Goal: Information Seeking & Learning: Check status

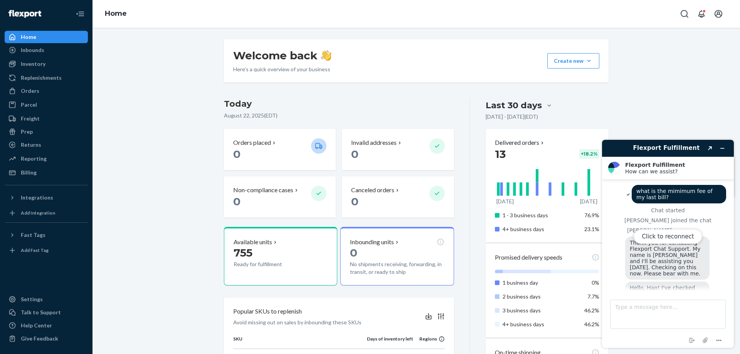
scroll to position [222, 0]
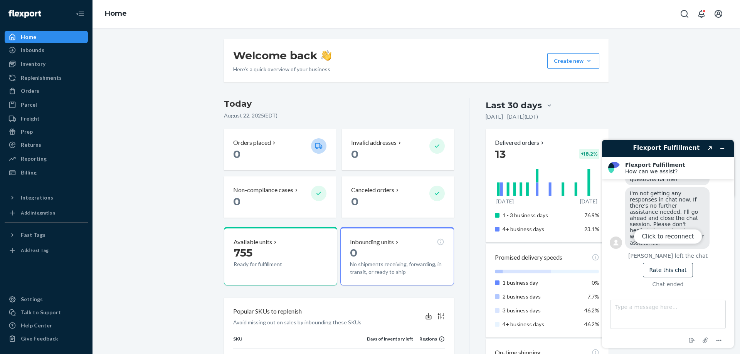
drag, startPoint x: 731, startPoint y: 265, endPoint x: 724, endPoint y: 239, distance: 26.5
click at [732, 237] on div "Click to reconnect" at bounding box center [668, 244] width 132 height 208
click at [707, 202] on div "Click to reconnect" at bounding box center [668, 244] width 132 height 208
drag, startPoint x: 730, startPoint y: 255, endPoint x: 729, endPoint y: 228, distance: 27.5
click at [730, 228] on div "Click to reconnect" at bounding box center [668, 244] width 132 height 208
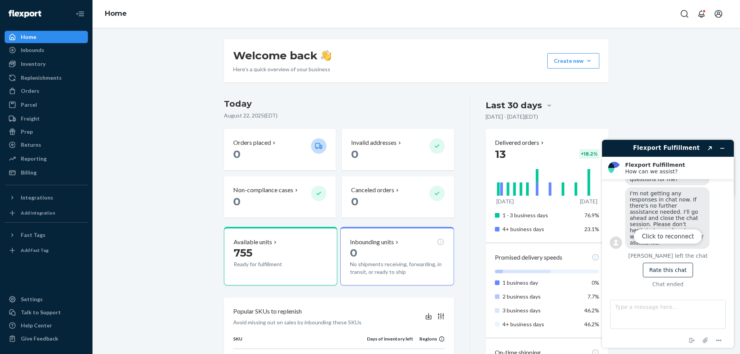
click at [676, 223] on div "Click to reconnect" at bounding box center [668, 244] width 132 height 208
click at [666, 209] on div "Click to reconnect" at bounding box center [668, 244] width 132 height 208
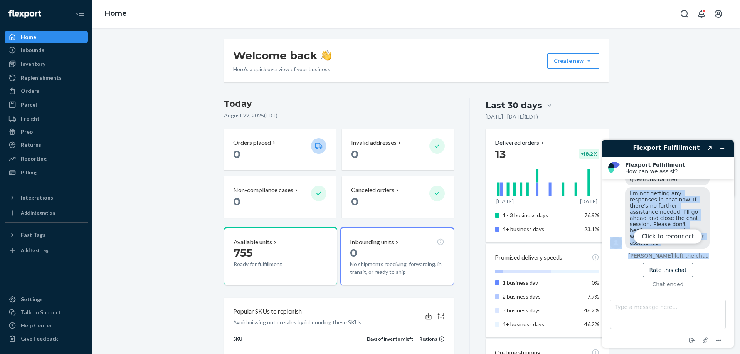
drag, startPoint x: 736, startPoint y: 190, endPoint x: 738, endPoint y: 260, distance: 69.8
click at [737, 264] on div "Flexport Fulfillment Created with Sketch. Flexport Fulfillment How can we assis…" at bounding box center [668, 244] width 144 height 221
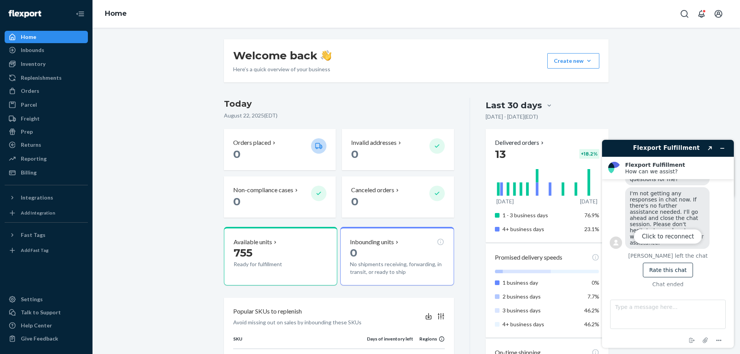
click at [722, 232] on div "Click to reconnect" at bounding box center [668, 244] width 132 height 208
click at [665, 239] on button "Click to reconnect" at bounding box center [668, 236] width 68 height 15
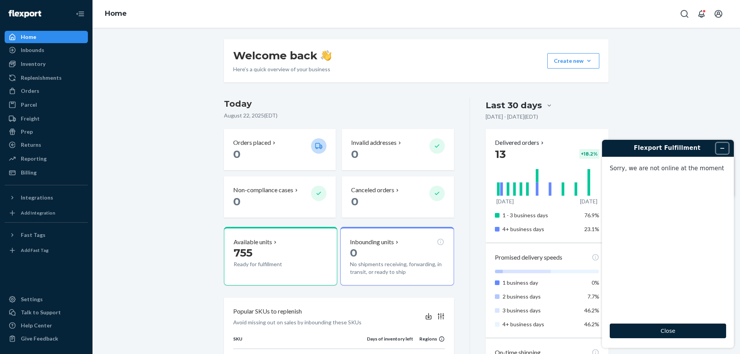
click at [724, 149] on icon "Minimize widget" at bounding box center [722, 148] width 5 height 5
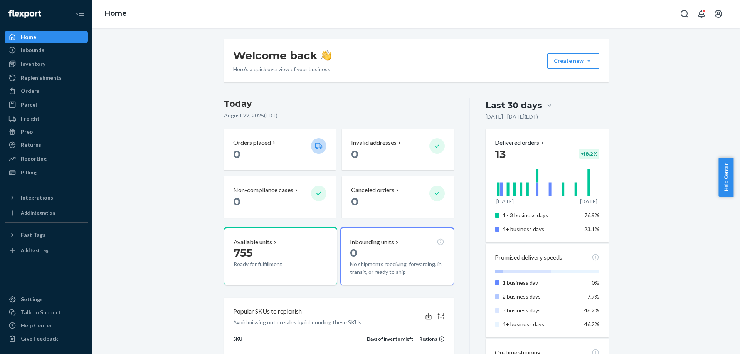
click at [643, 129] on div "Welcome back Here’s a quick overview of your business Create new Create new inb…" at bounding box center [416, 341] width 636 height 604
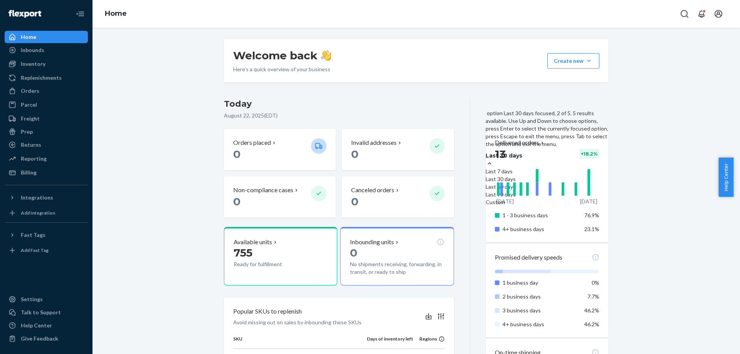
click at [541, 160] on div at bounding box center [547, 164] width 123 height 8
click at [484, 156] on input "option Last 30 days focused, 2 of 5. 5 results available. Use Up and Down to ch…" at bounding box center [484, 156] width 0 height 0
click at [519, 183] on div "Last 60 days" at bounding box center [547, 187] width 123 height 8
click at [484, 156] on input "option Last 60 days focused, 3 of 5. 5 results available. Use Up and Down to ch…" at bounding box center [484, 156] width 0 height 0
click at [511, 168] on div "Last 7 days" at bounding box center [547, 172] width 123 height 8
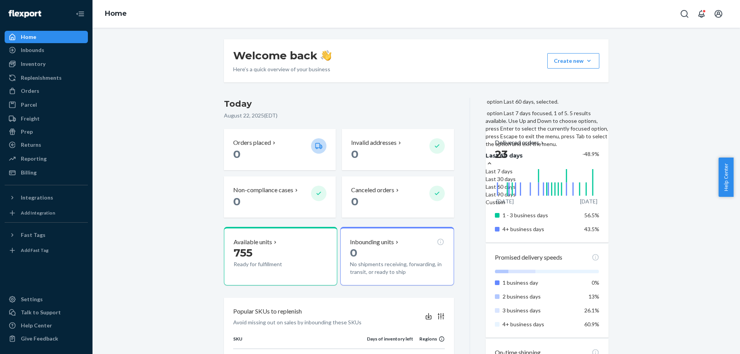
click at [484, 156] on input "option Last 60 days, selected. option Last 7 days focused, 1 of 5. 5 results av…" at bounding box center [484, 156] width 0 height 0
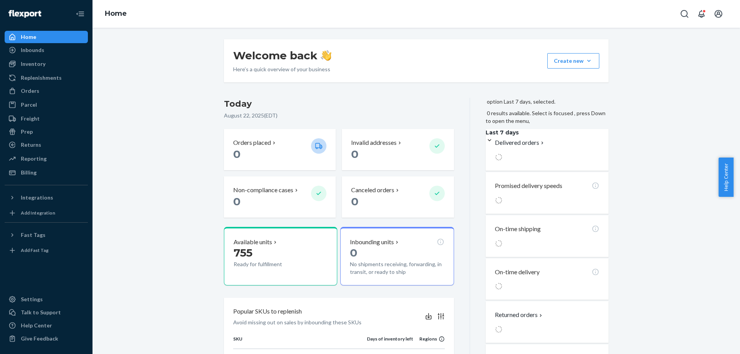
click at [655, 126] on div "Welcome back Here’s a quick overview of your business Create new Create new inb…" at bounding box center [416, 301] width 636 height 524
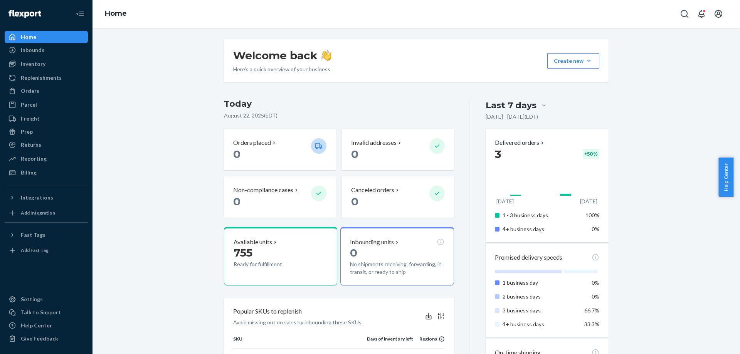
click at [655, 170] on div "Welcome back Here’s a quick overview of your business Create new Create new inb…" at bounding box center [416, 341] width 636 height 604
click at [51, 94] on div "Orders" at bounding box center [46, 91] width 82 height 11
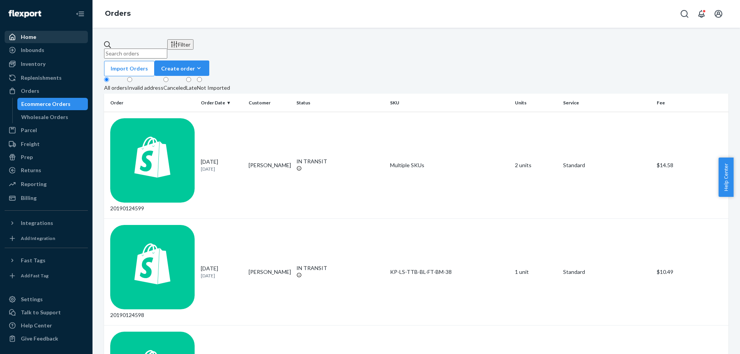
click at [35, 39] on div "Home" at bounding box center [28, 37] width 15 height 8
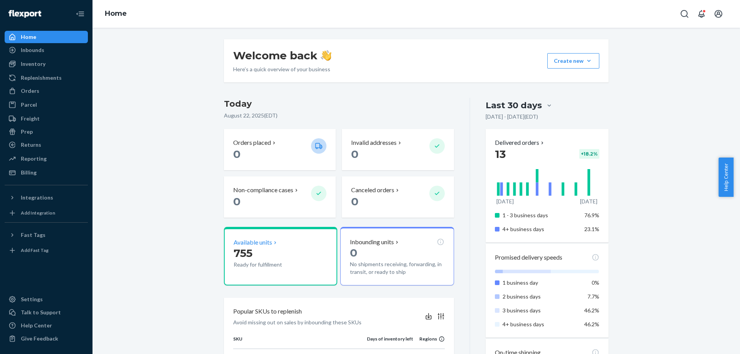
click at [259, 246] on p "Available units" at bounding box center [253, 242] width 39 height 9
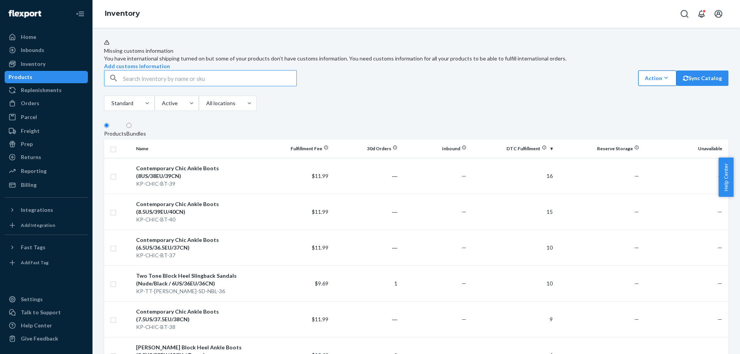
click at [663, 82] on icon "button" at bounding box center [667, 78] width 8 height 8
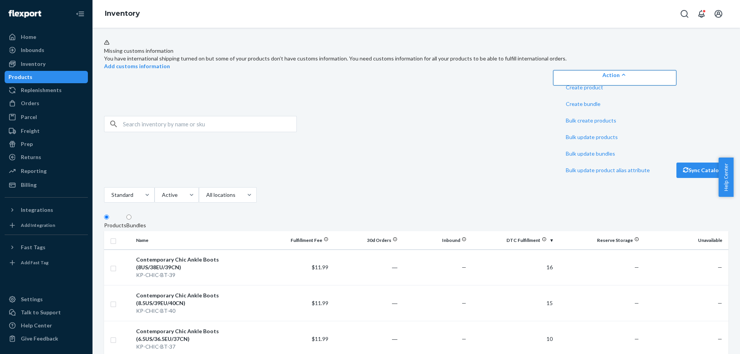
click at [257, 187] on div "Standard Active All locations" at bounding box center [180, 195] width 153 height 17
click at [115, 236] on input "checkbox" at bounding box center [113, 240] width 6 height 8
checkbox input "true"
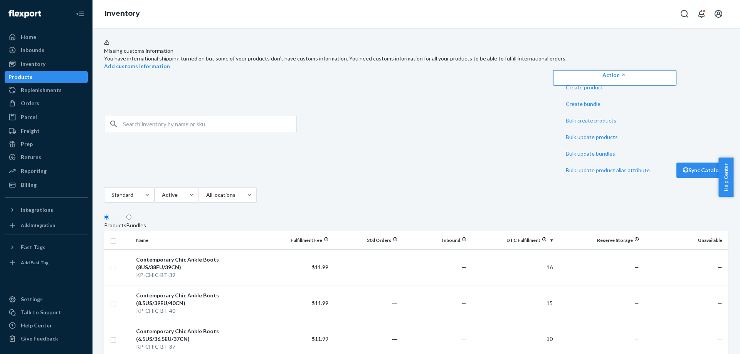
checkbox input "true"
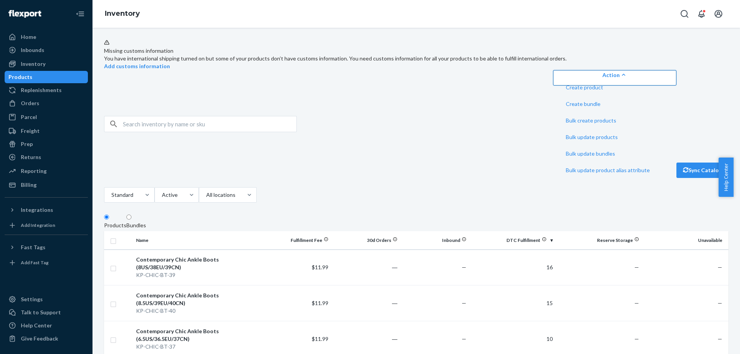
checkbox input "true"
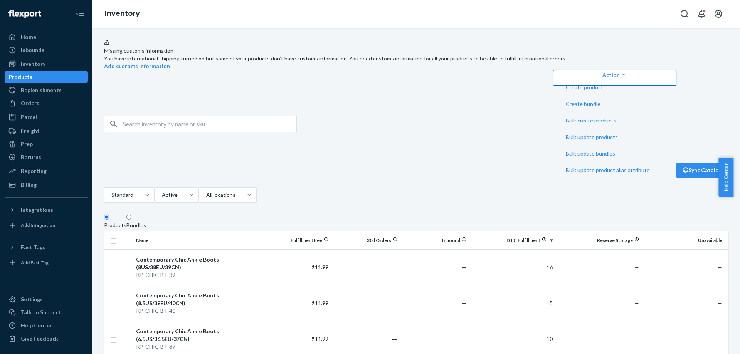
checkbox input "true"
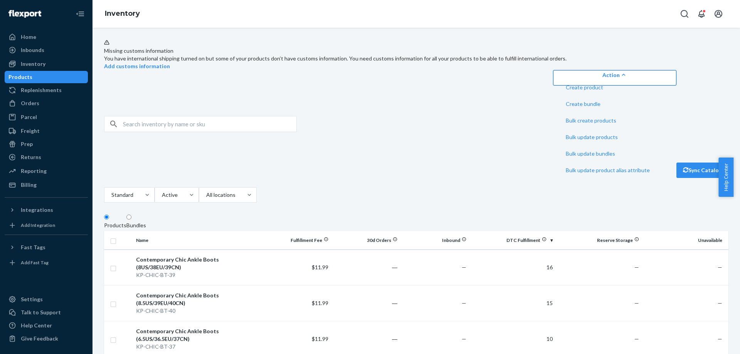
checkbox input "true"
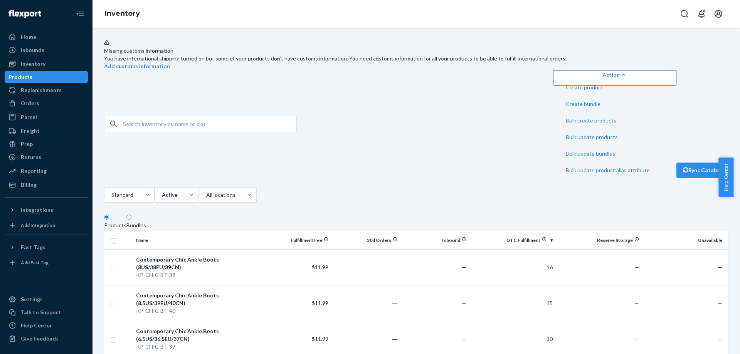
checkbox input "true"
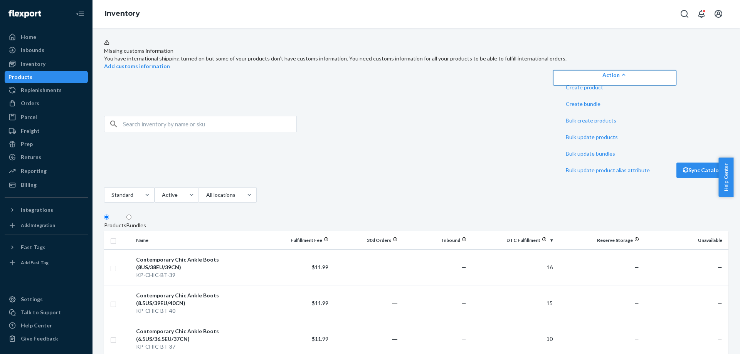
checkbox input "true"
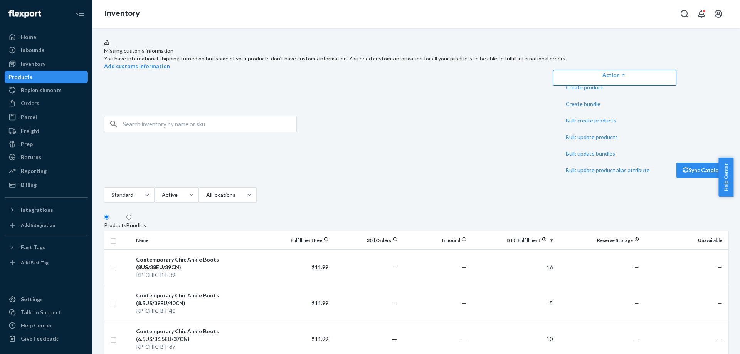
checkbox input "true"
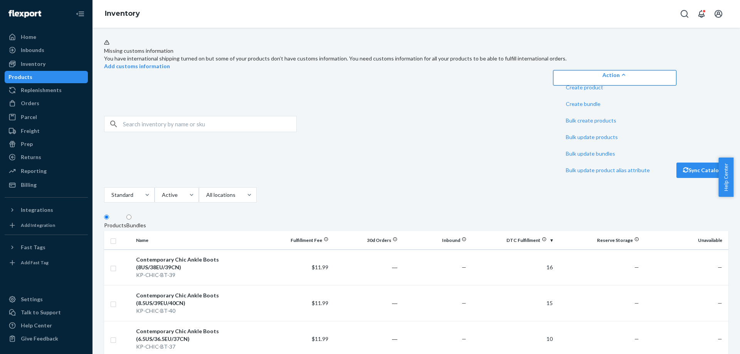
checkbox input "true"
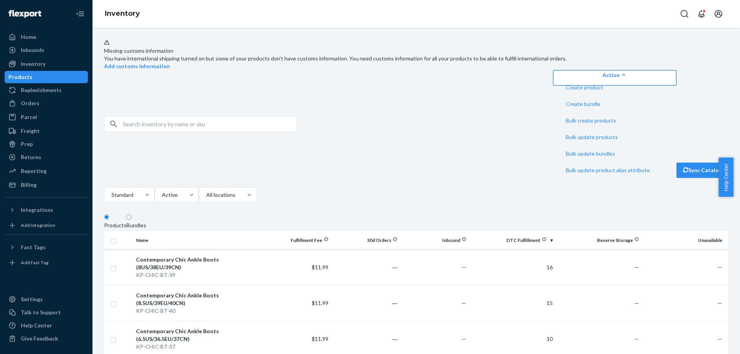
checkbox input "true"
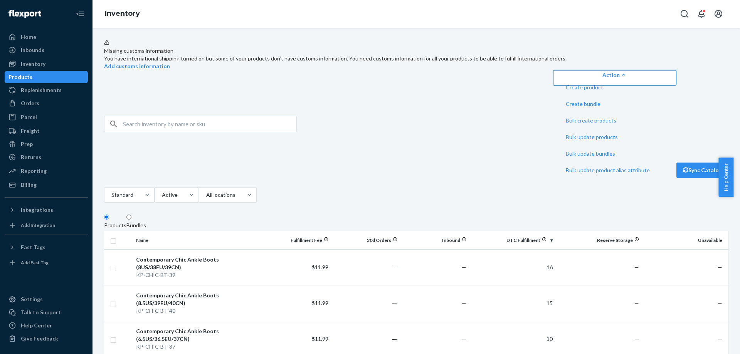
checkbox input "true"
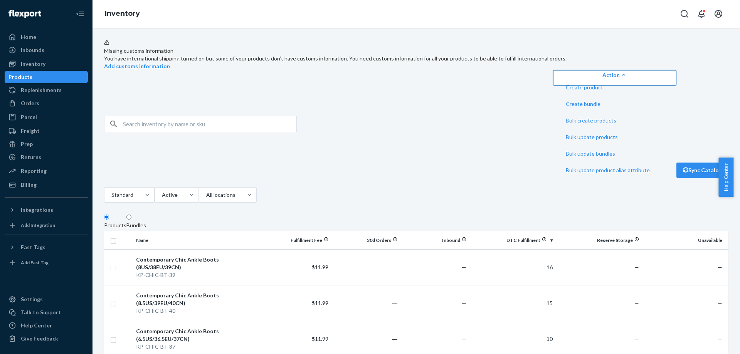
checkbox input "true"
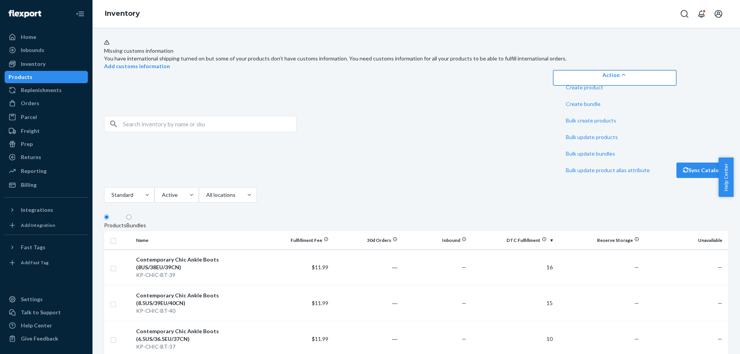
checkbox input "true"
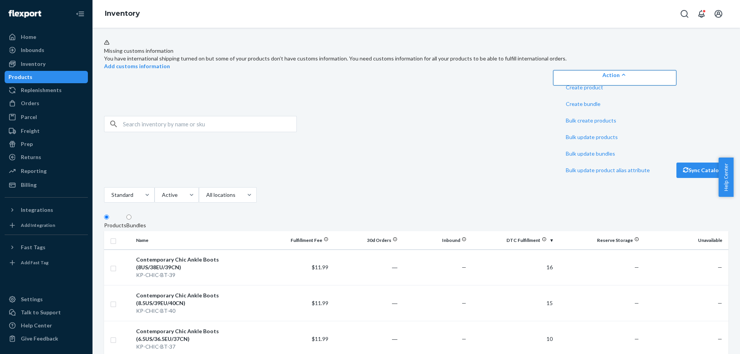
checkbox input "true"
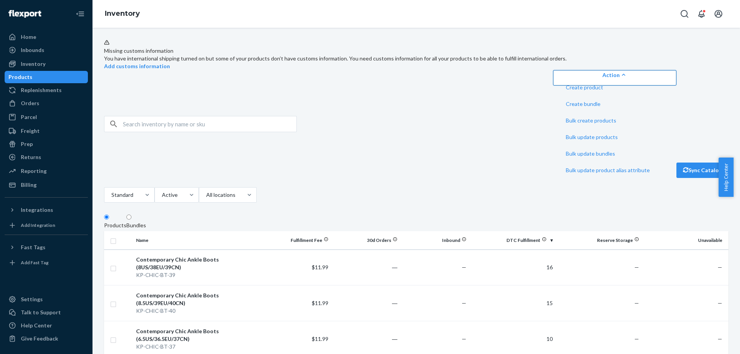
checkbox input "true"
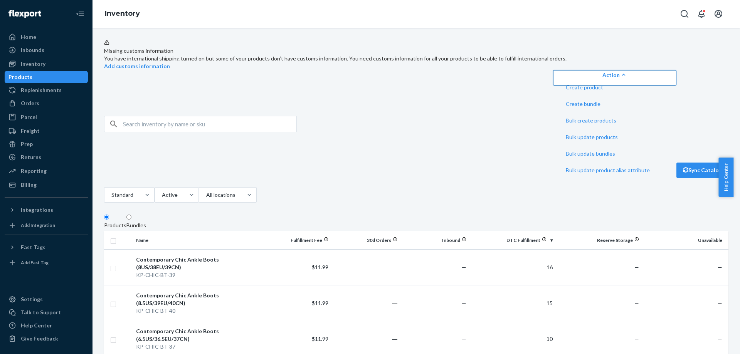
checkbox input "true"
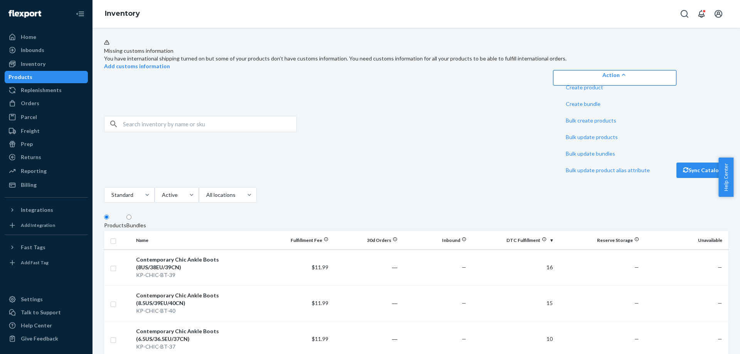
checkbox input "true"
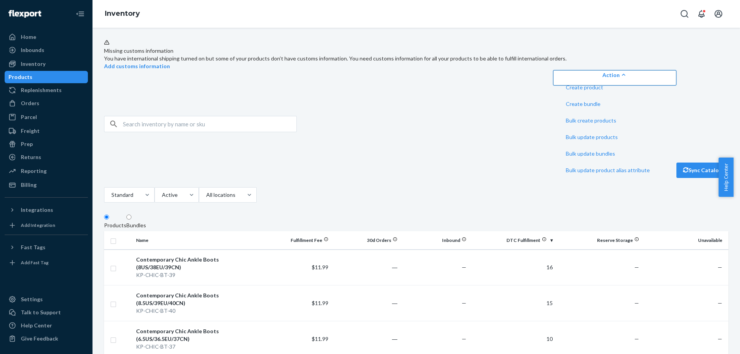
checkbox input "true"
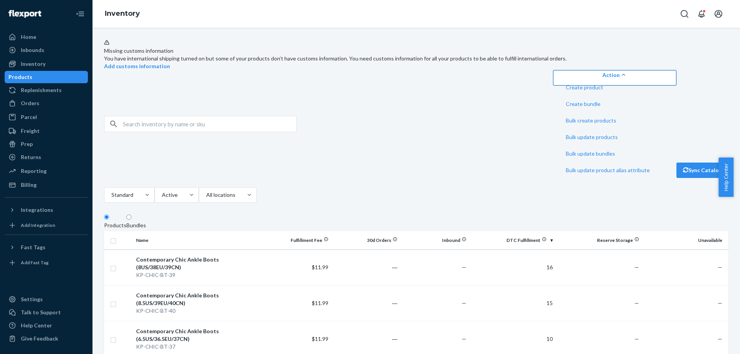
checkbox input "true"
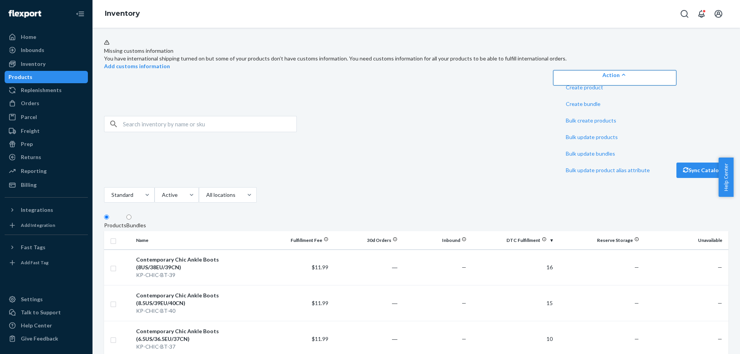
checkbox input "true"
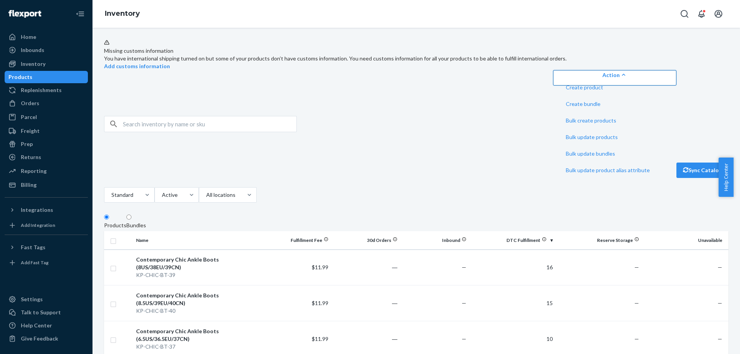
checkbox input "true"
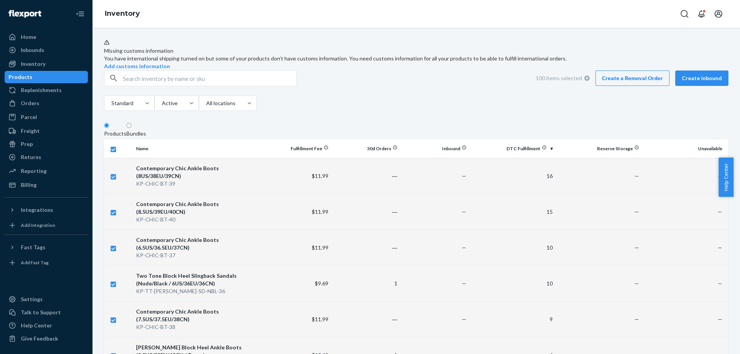
click at [729, 185] on span "Help Center" at bounding box center [726, 177] width 15 height 39
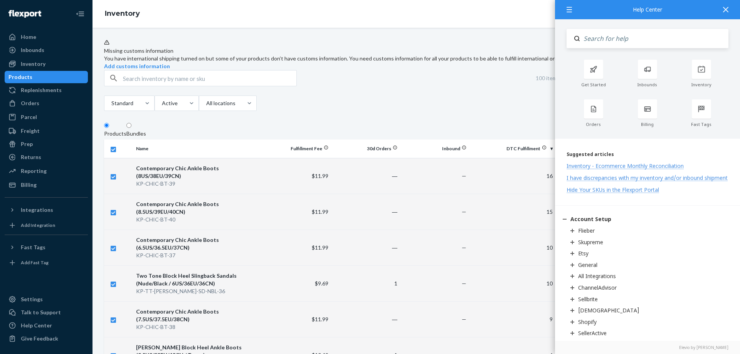
click at [729, 9] on icon at bounding box center [726, 9] width 5 height 5
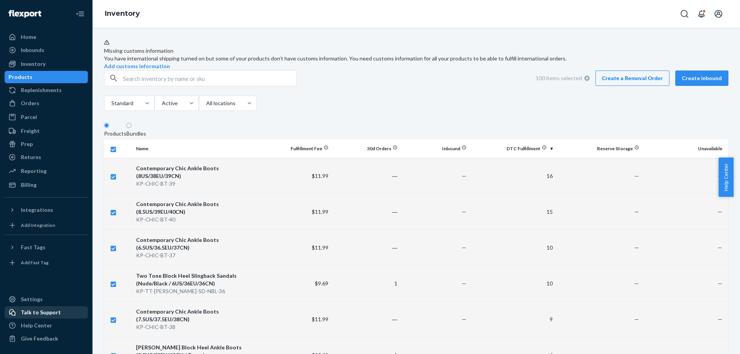
click at [48, 312] on div "Talk to Support" at bounding box center [41, 313] width 40 height 8
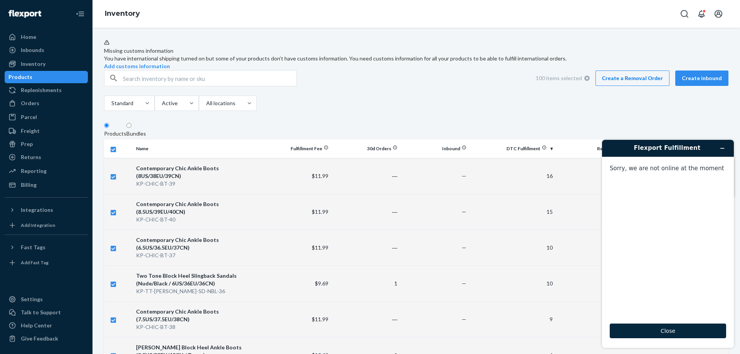
click at [677, 336] on button "Close" at bounding box center [668, 331] width 116 height 15
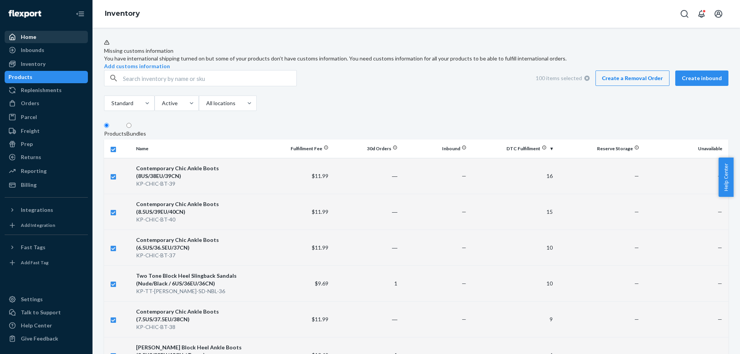
click at [17, 34] on div at bounding box center [14, 37] width 12 height 8
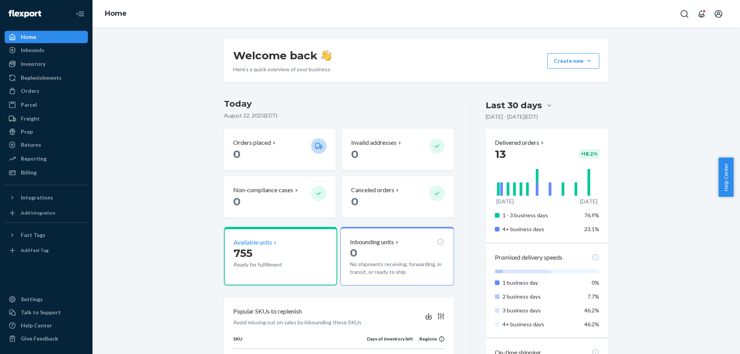
click at [257, 251] on p "755" at bounding box center [269, 253] width 71 height 14
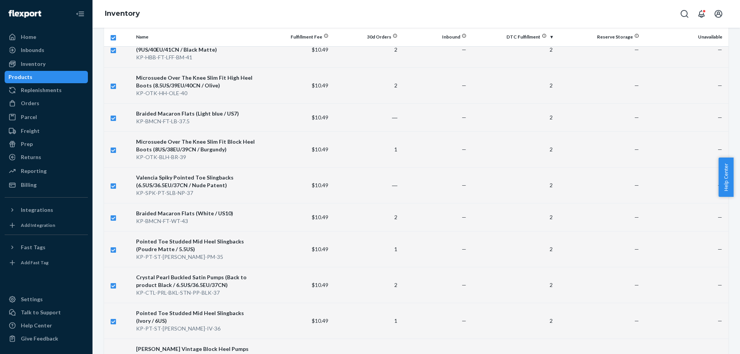
scroll to position [3332, 0]
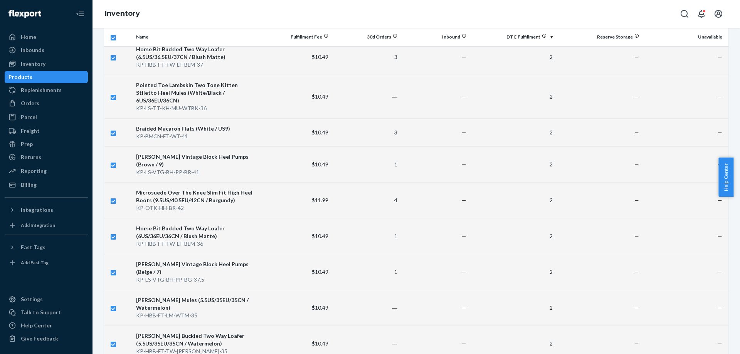
scroll to position [3355, 0]
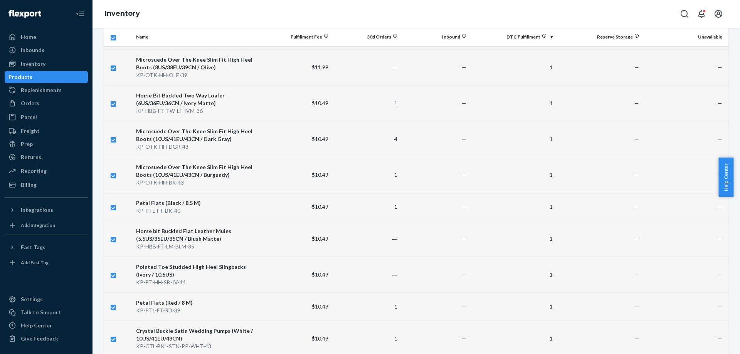
scroll to position [3332, 0]
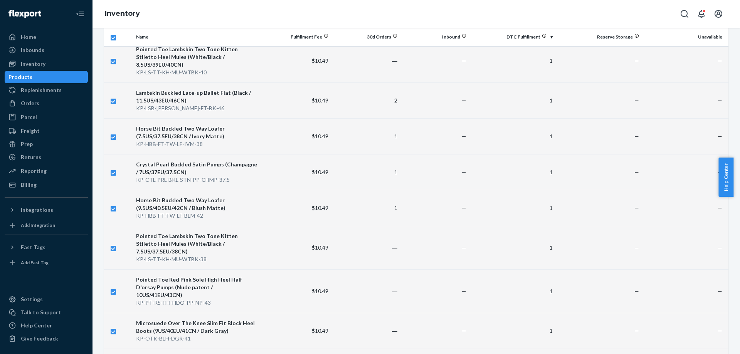
scroll to position [3386, 0]
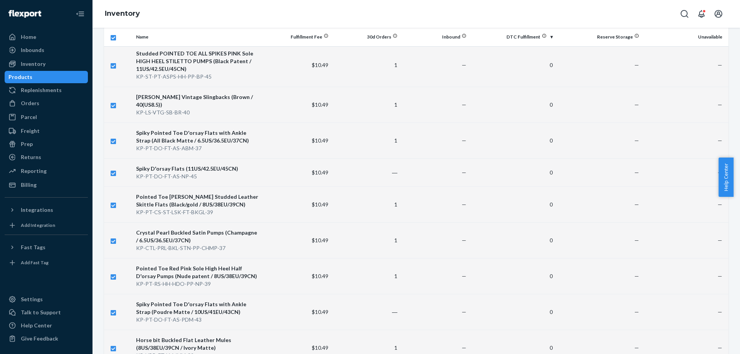
scroll to position [3417, 0]
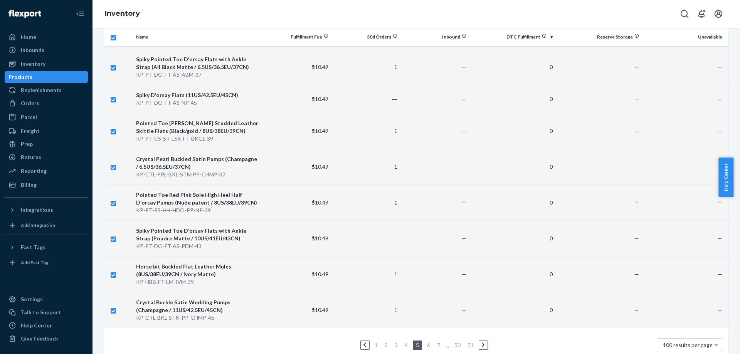
click at [426, 342] on link "6" at bounding box center [429, 345] width 6 height 7
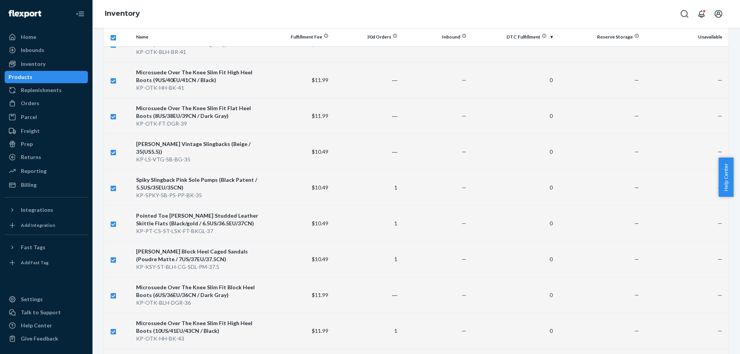
scroll to position [3409, 0]
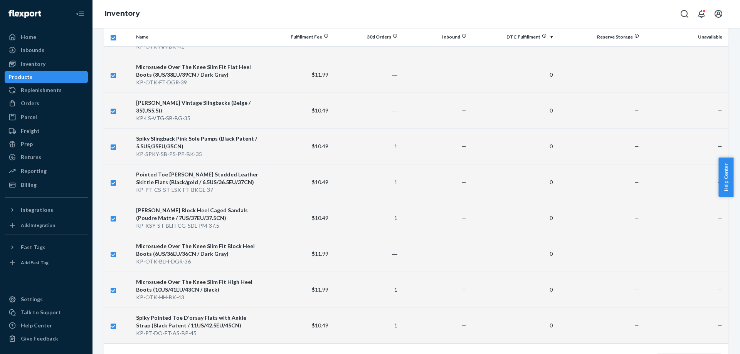
click at [429, 354] on link "7" at bounding box center [432, 361] width 6 height 7
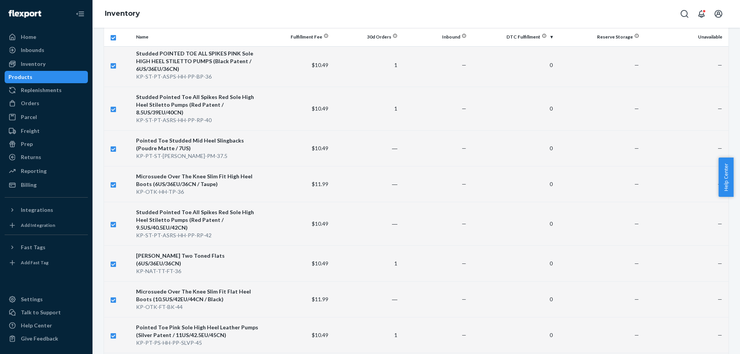
scroll to position [3440, 0]
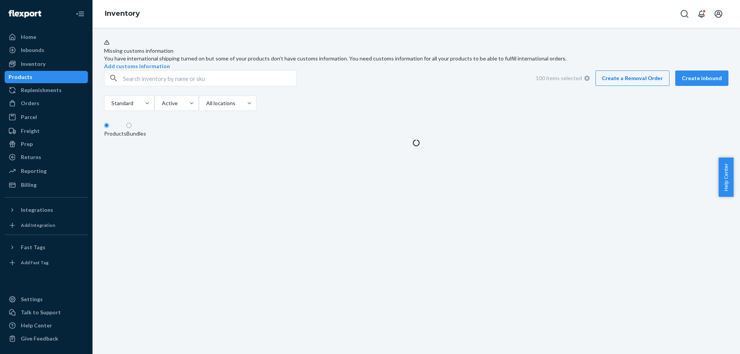
scroll to position [0, 0]
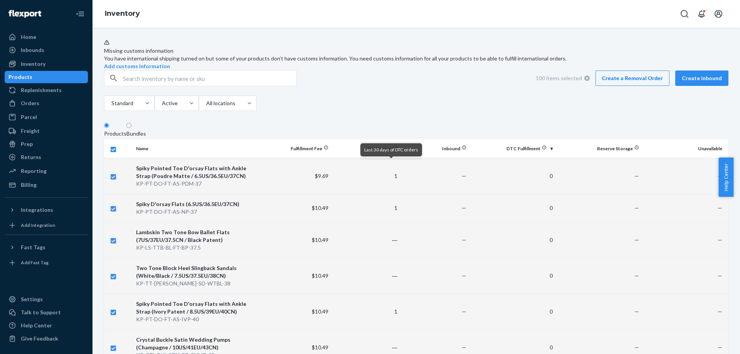
click at [393, 150] on icon at bounding box center [395, 147] width 5 height 5
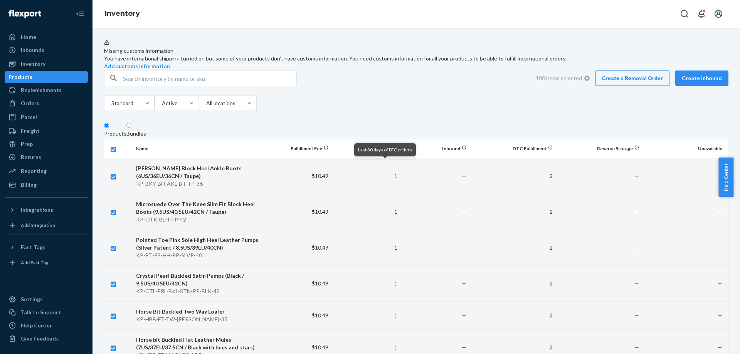
click at [387, 150] on icon at bounding box center [389, 147] width 5 height 5
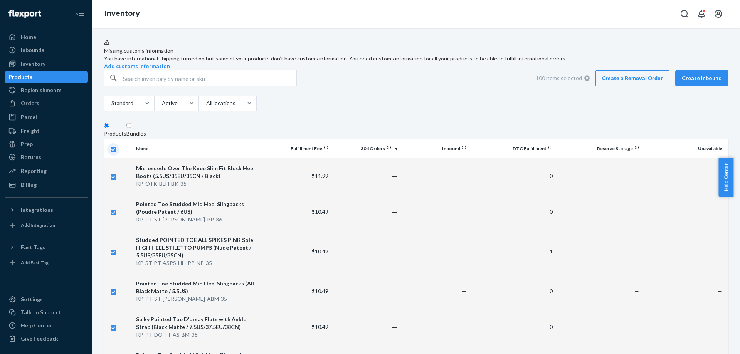
drag, startPoint x: 115, startPoint y: 165, endPoint x: 421, endPoint y: 141, distance: 306.4
click at [116, 153] on input "checkbox" at bounding box center [113, 149] width 6 height 8
checkbox input "false"
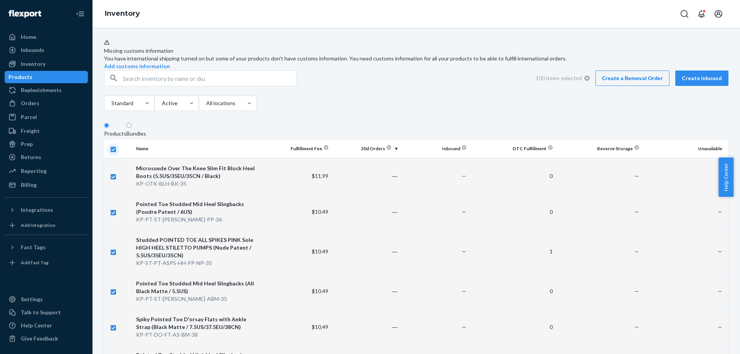
checkbox input "false"
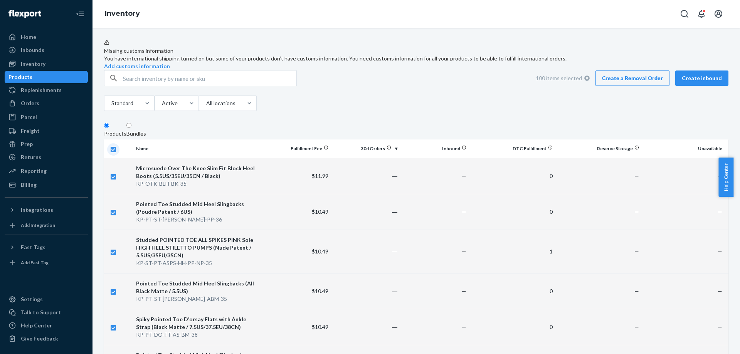
checkbox input "false"
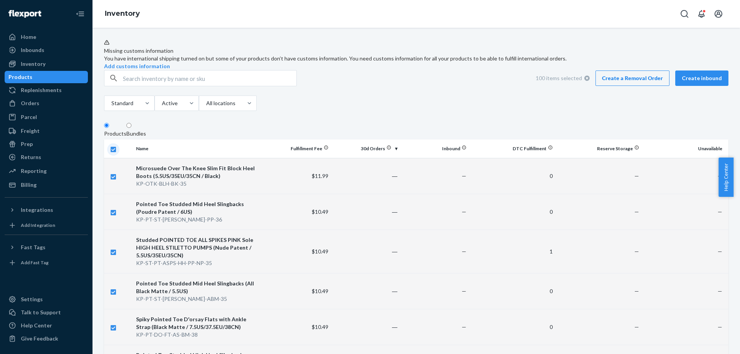
checkbox input "false"
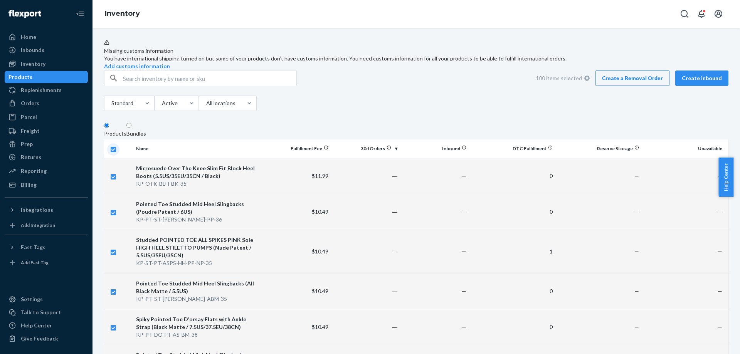
checkbox input "false"
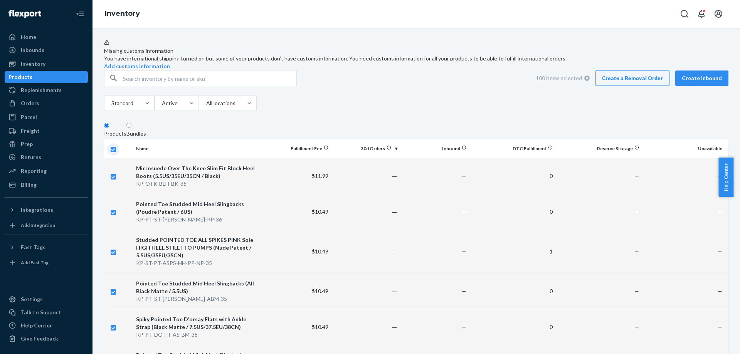
checkbox input "false"
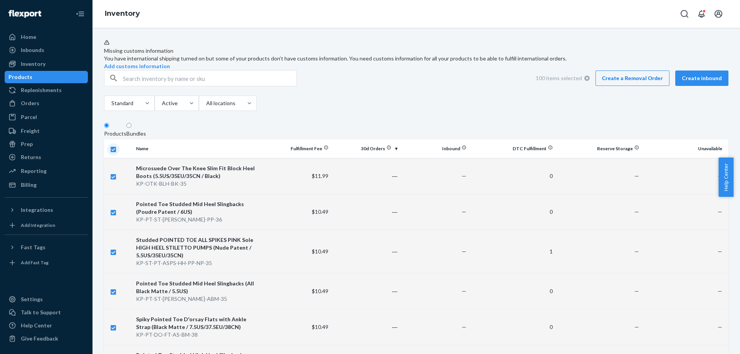
checkbox input "false"
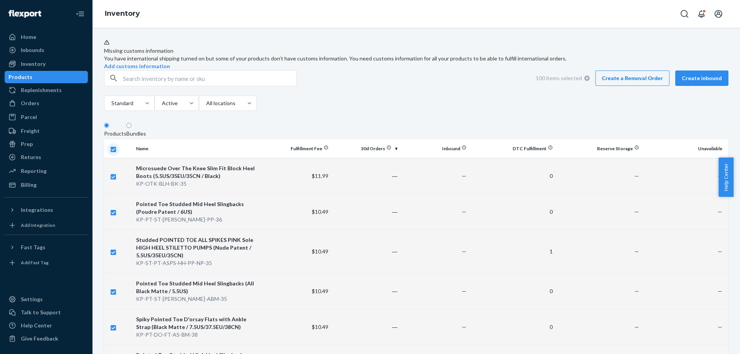
checkbox input "false"
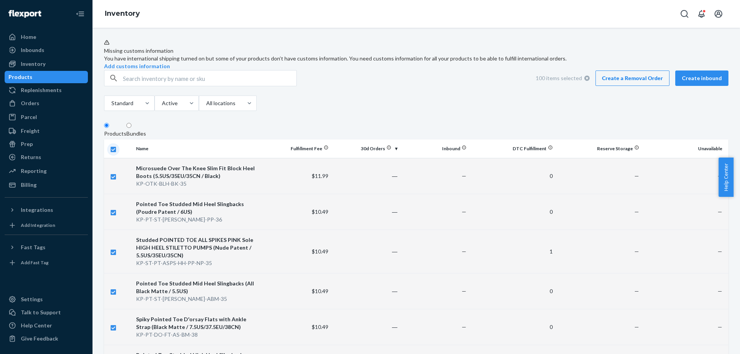
checkbox input "false"
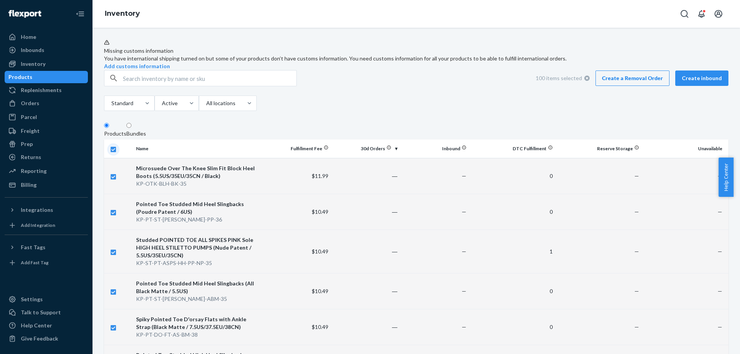
checkbox input "false"
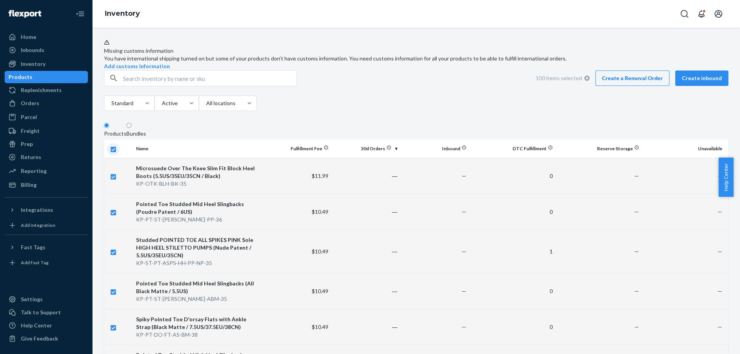
checkbox input "false"
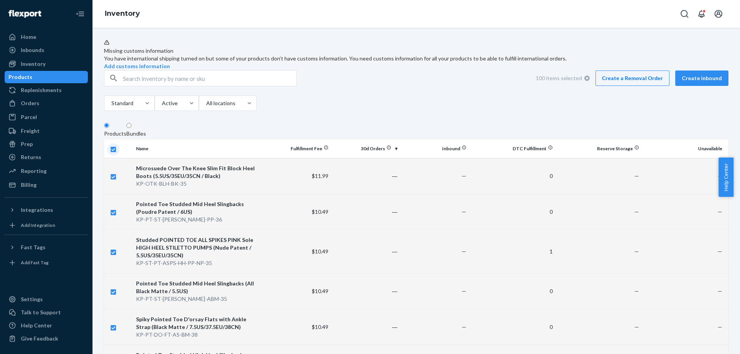
checkbox input "false"
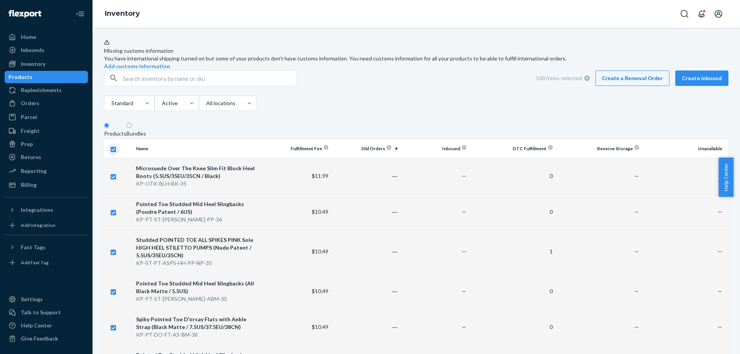
checkbox input "false"
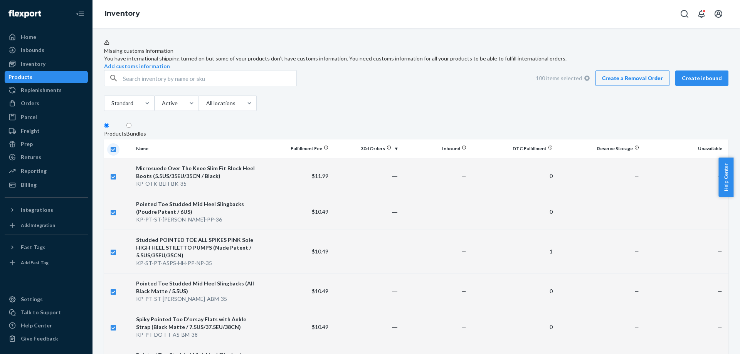
checkbox input "false"
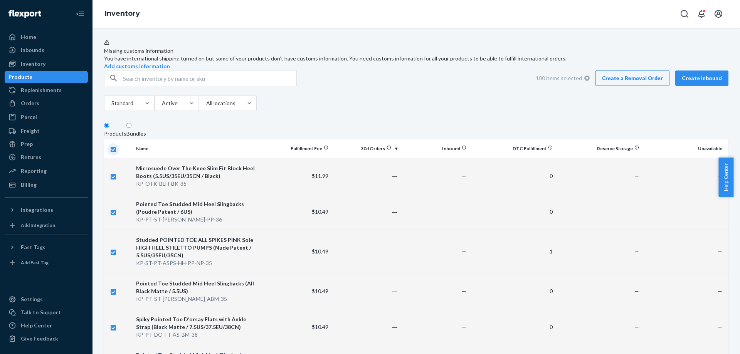
checkbox input "false"
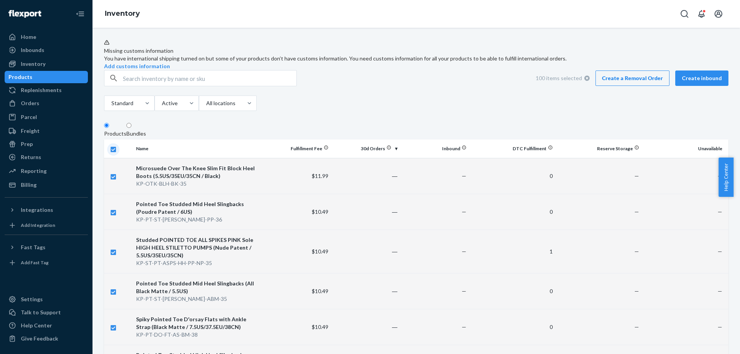
checkbox input "false"
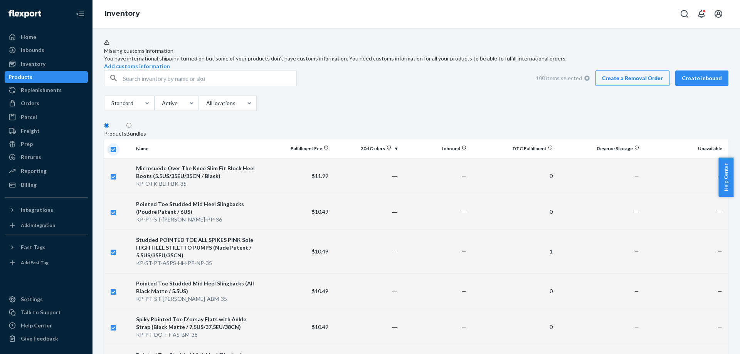
checkbox input "false"
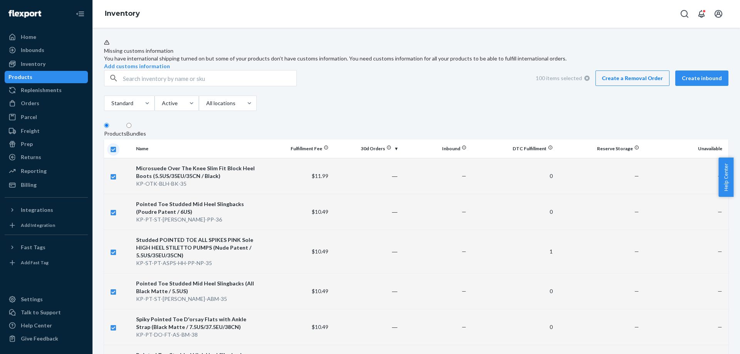
checkbox input "false"
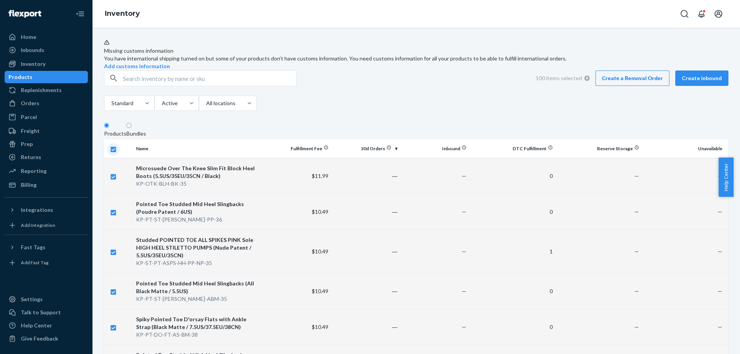
checkbox input "false"
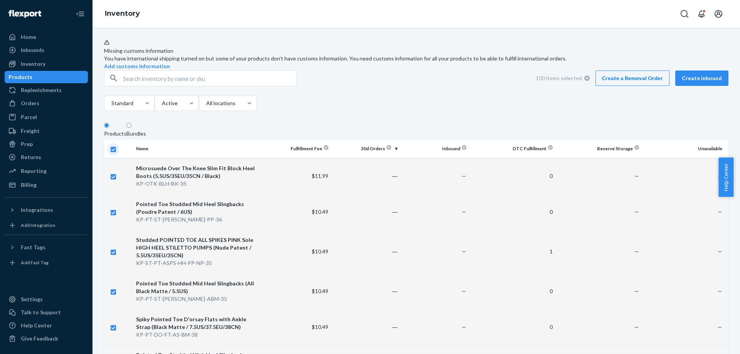
checkbox input "false"
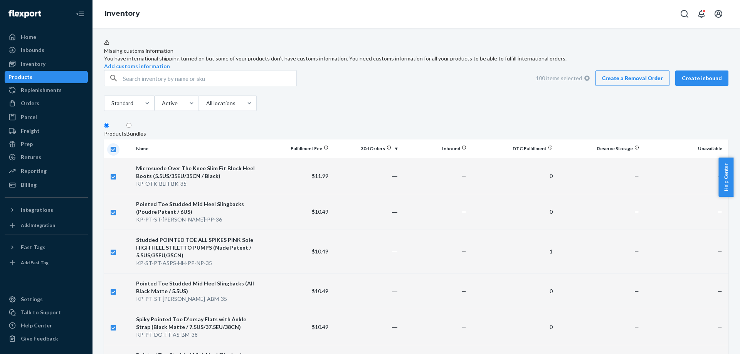
checkbox input "false"
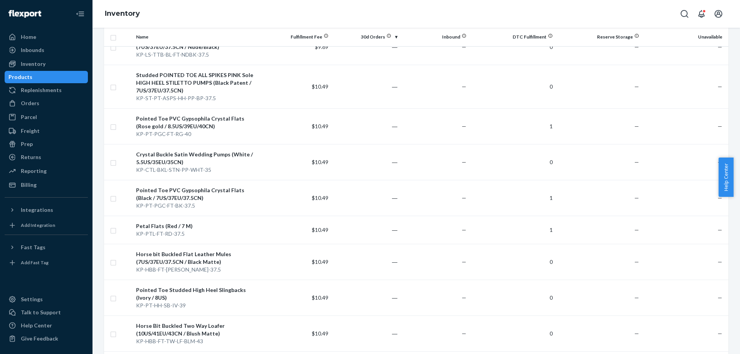
scroll to position [3440, 0]
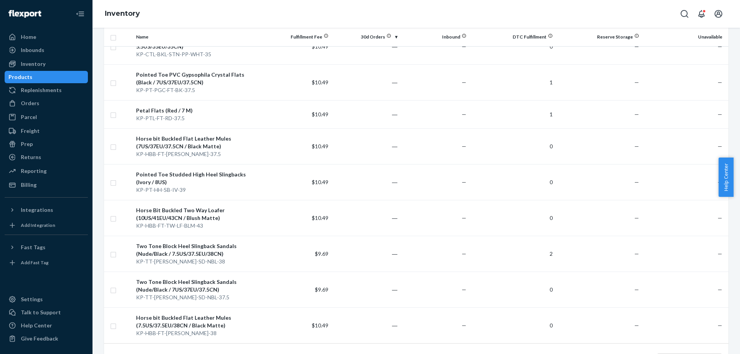
click at [368, 354] on link "1" at bounding box center [371, 361] width 6 height 7
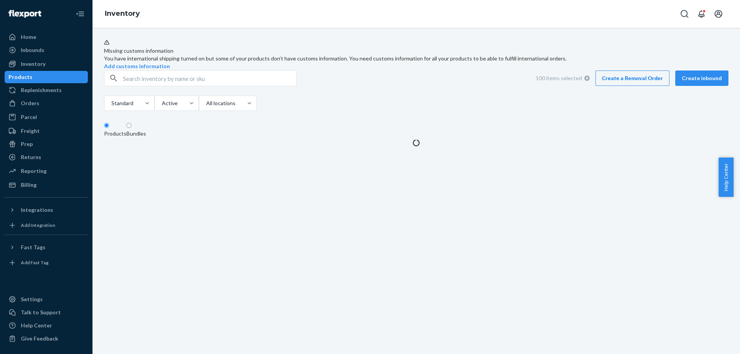
scroll to position [0, 0]
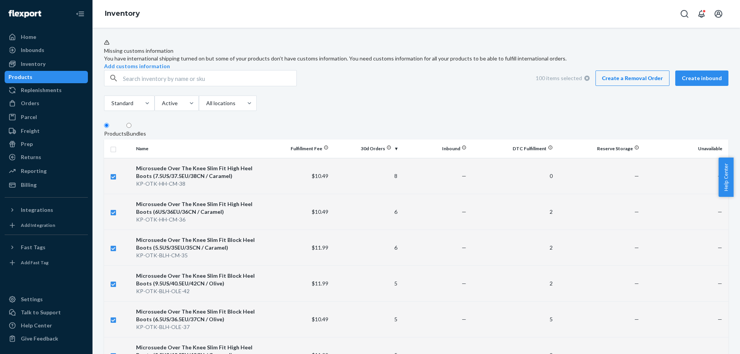
click at [529, 158] on th "DTC Fulfillment" at bounding box center [513, 149] width 86 height 19
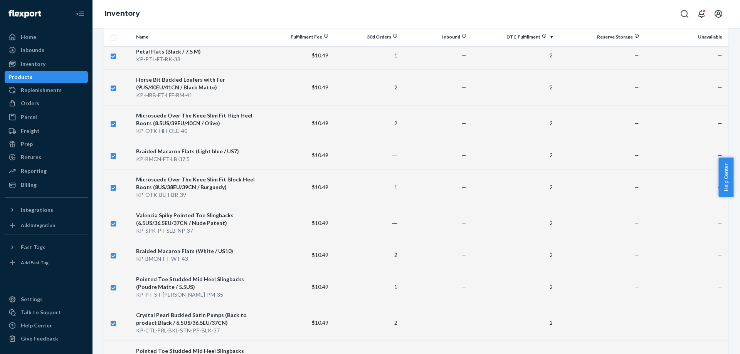
scroll to position [3332, 0]
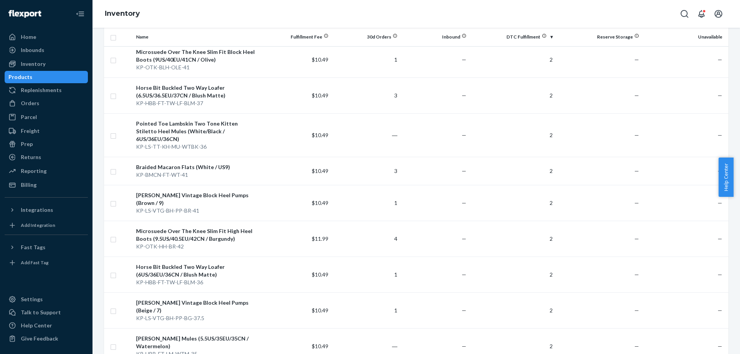
scroll to position [3355, 0]
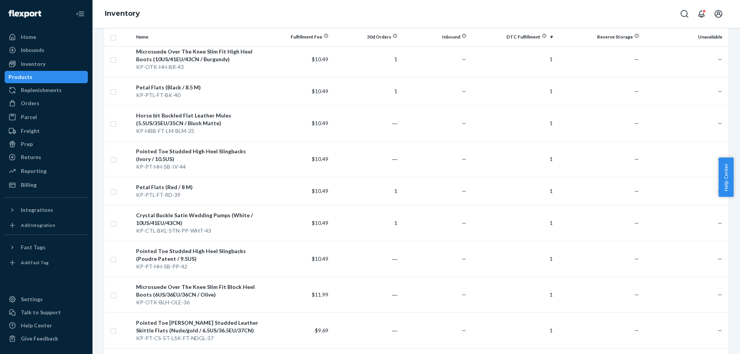
scroll to position [3332, 0]
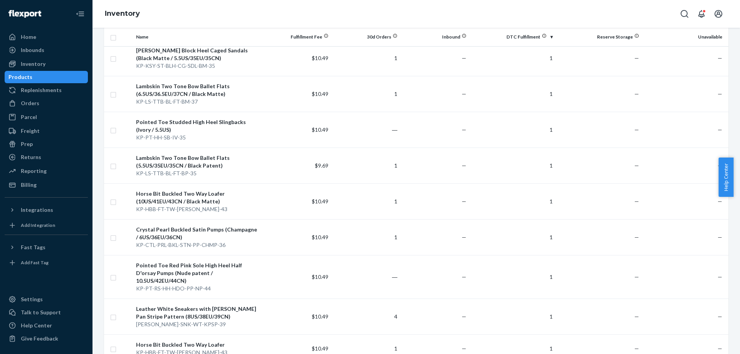
scroll to position [3386, 0]
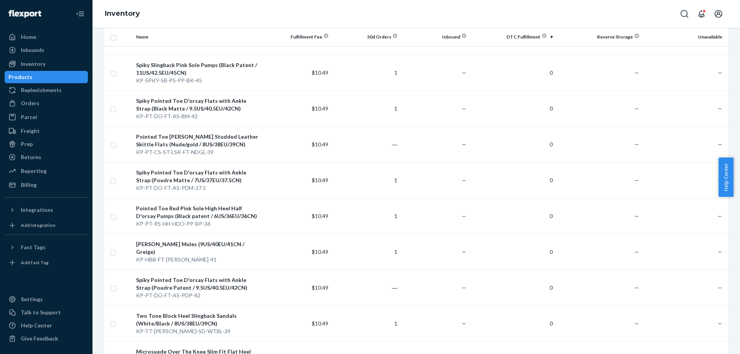
scroll to position [0, 0]
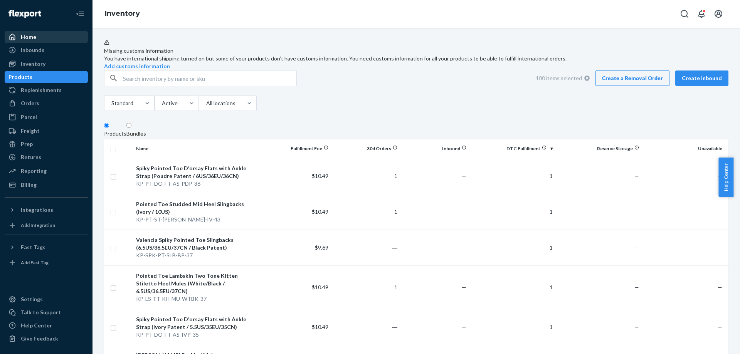
click at [53, 35] on div "Home" at bounding box center [46, 37] width 82 height 11
